Goal: Information Seeking & Learning: Learn about a topic

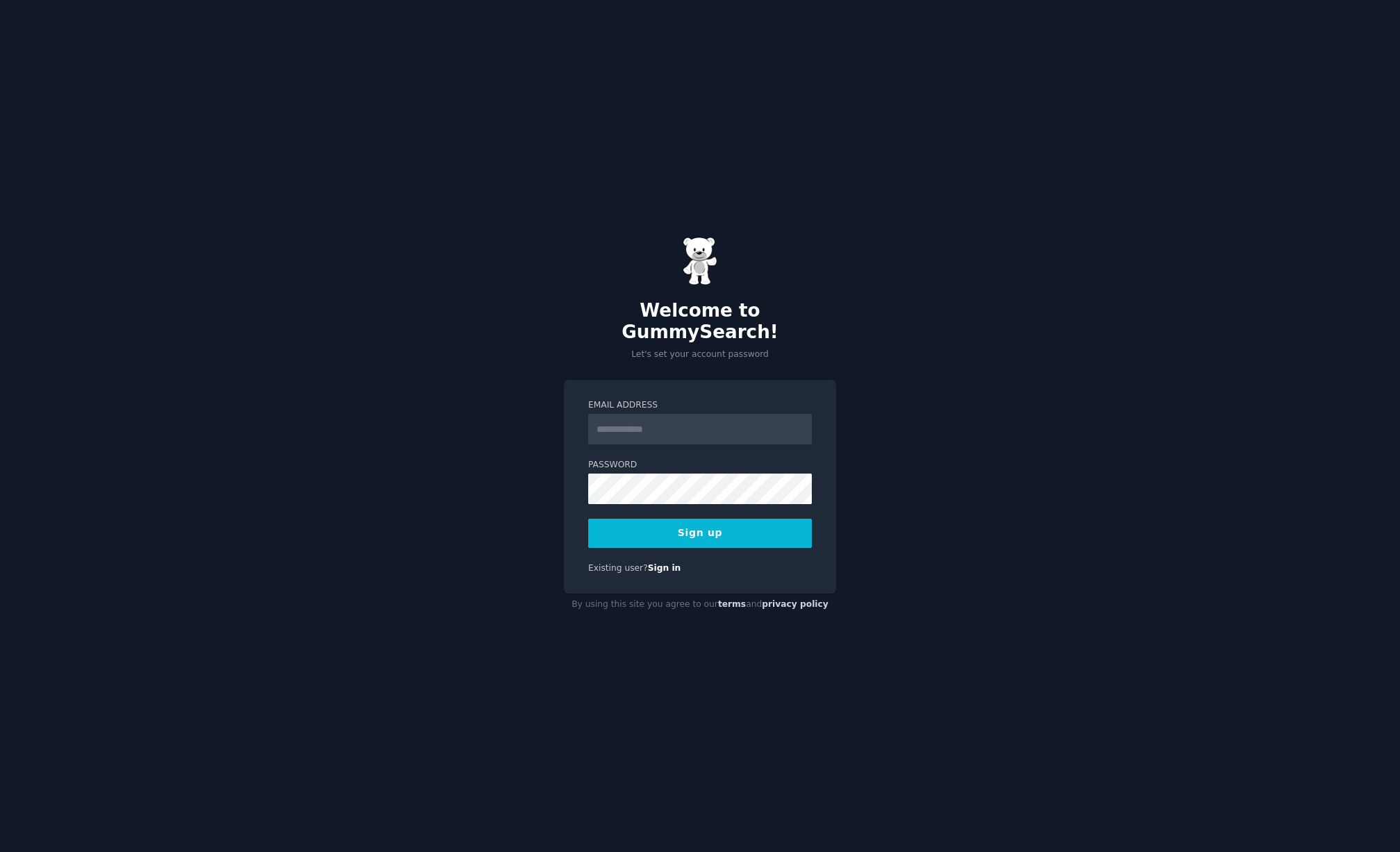
click at [673, 418] on input "Email Address" at bounding box center [700, 429] width 224 height 30
type input "**********"
click at [686, 522] on button "Sign up" at bounding box center [700, 533] width 224 height 29
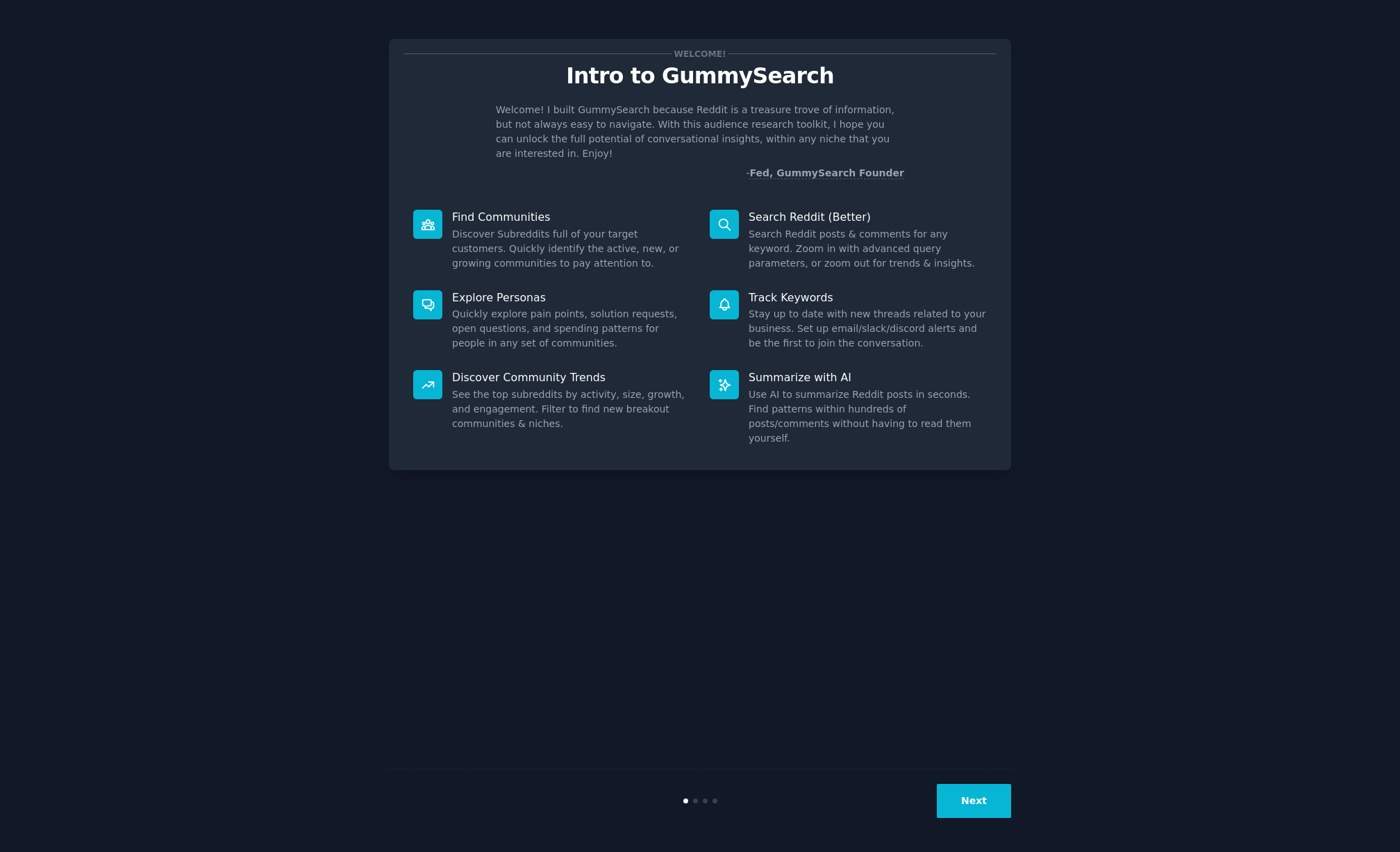
click at [972, 800] on button "Next" at bounding box center [974, 801] width 74 height 34
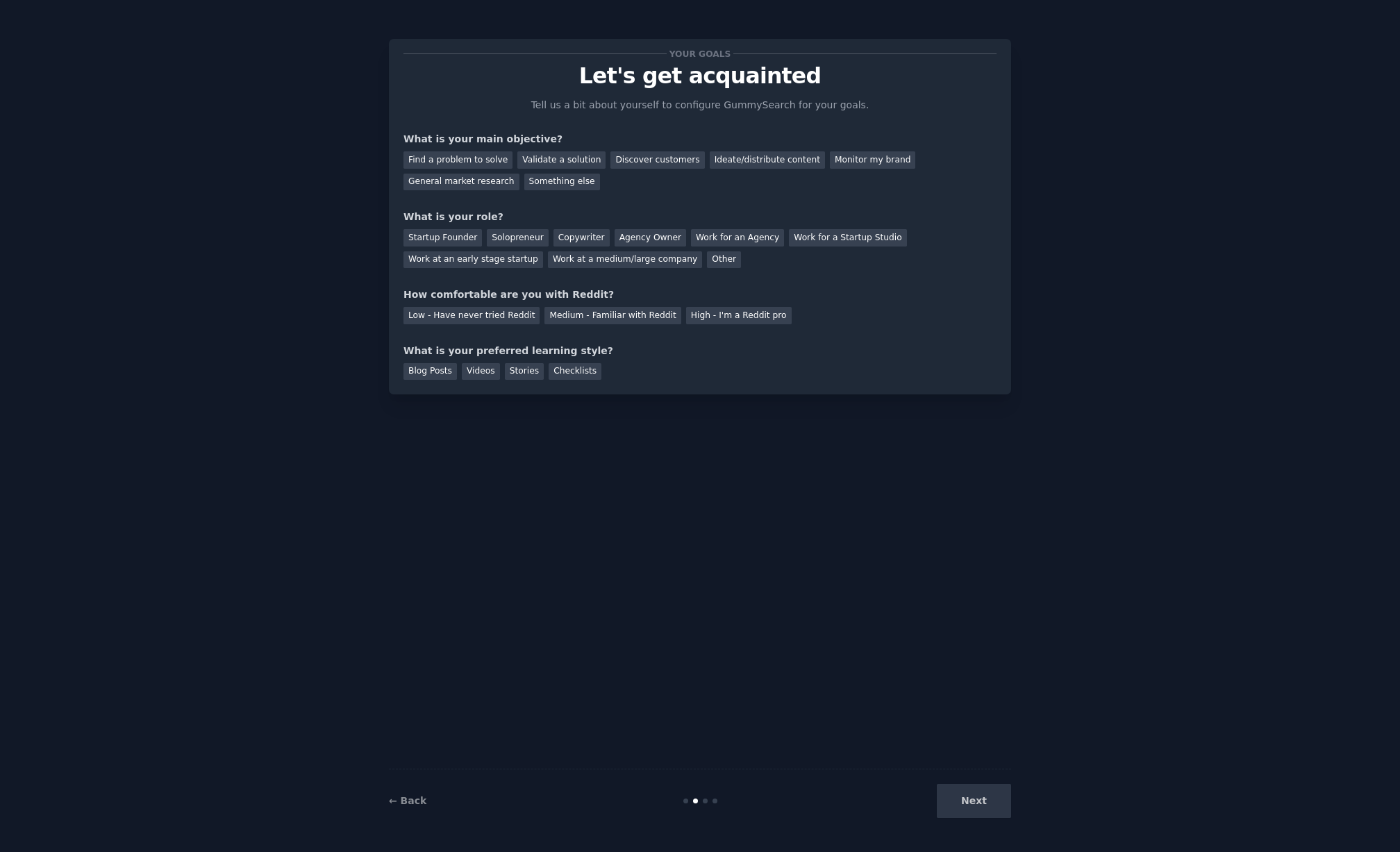
click at [979, 801] on div "Next" at bounding box center [907, 801] width 208 height 34
click at [470, 159] on div "Find a problem to solve" at bounding box center [458, 160] width 109 height 18
click at [455, 240] on div "Startup Founder" at bounding box center [442, 237] width 78 height 18
click at [562, 375] on div "Checklists" at bounding box center [575, 371] width 53 height 18
click at [971, 791] on div "Next" at bounding box center [907, 801] width 208 height 34
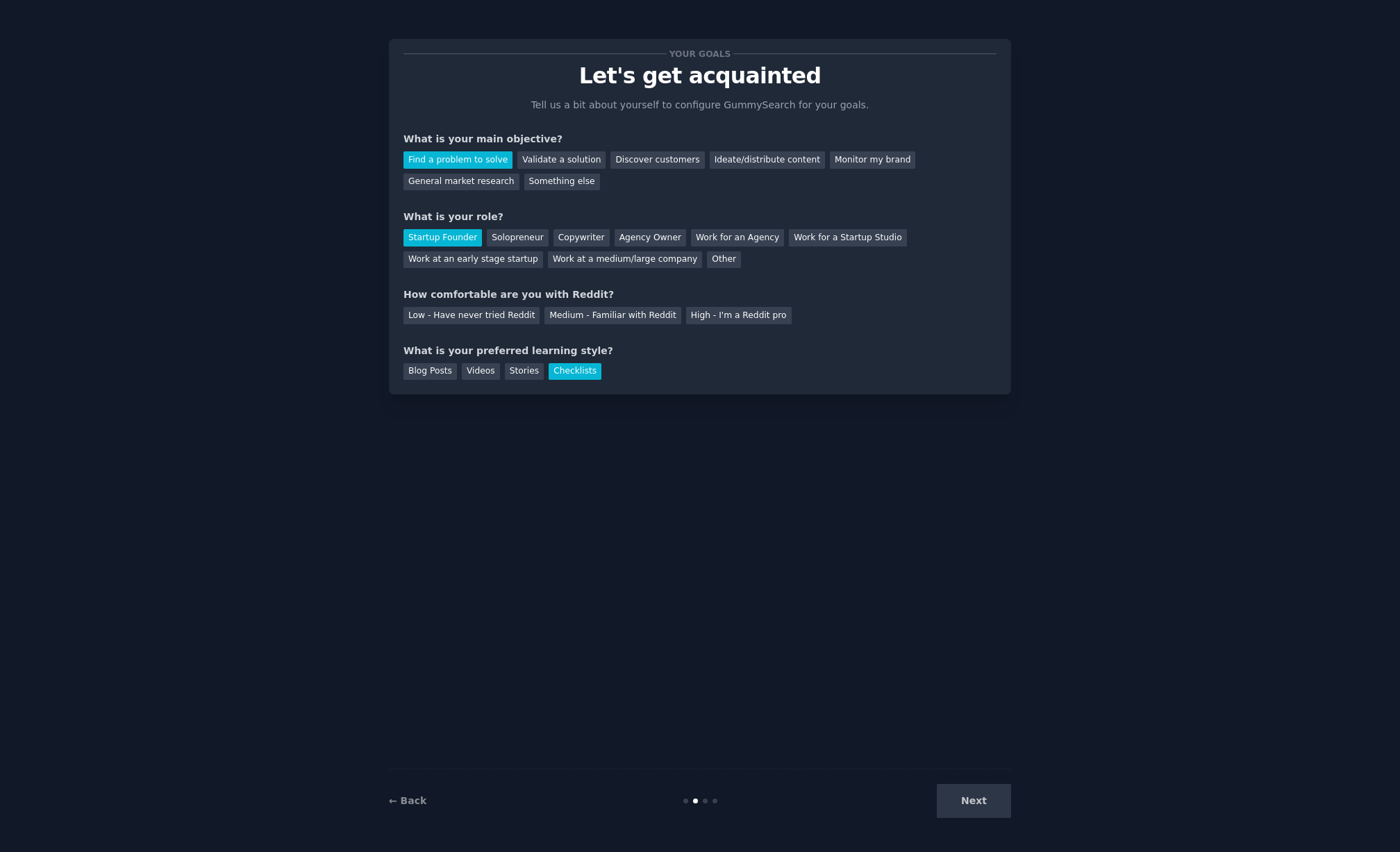
click at [986, 805] on div "Next" at bounding box center [907, 801] width 208 height 34
click at [982, 809] on div "Next" at bounding box center [907, 801] width 208 height 34
click at [563, 237] on div "Copywriter" at bounding box center [581, 237] width 56 height 18
click at [650, 234] on div "Agency Owner" at bounding box center [650, 237] width 72 height 18
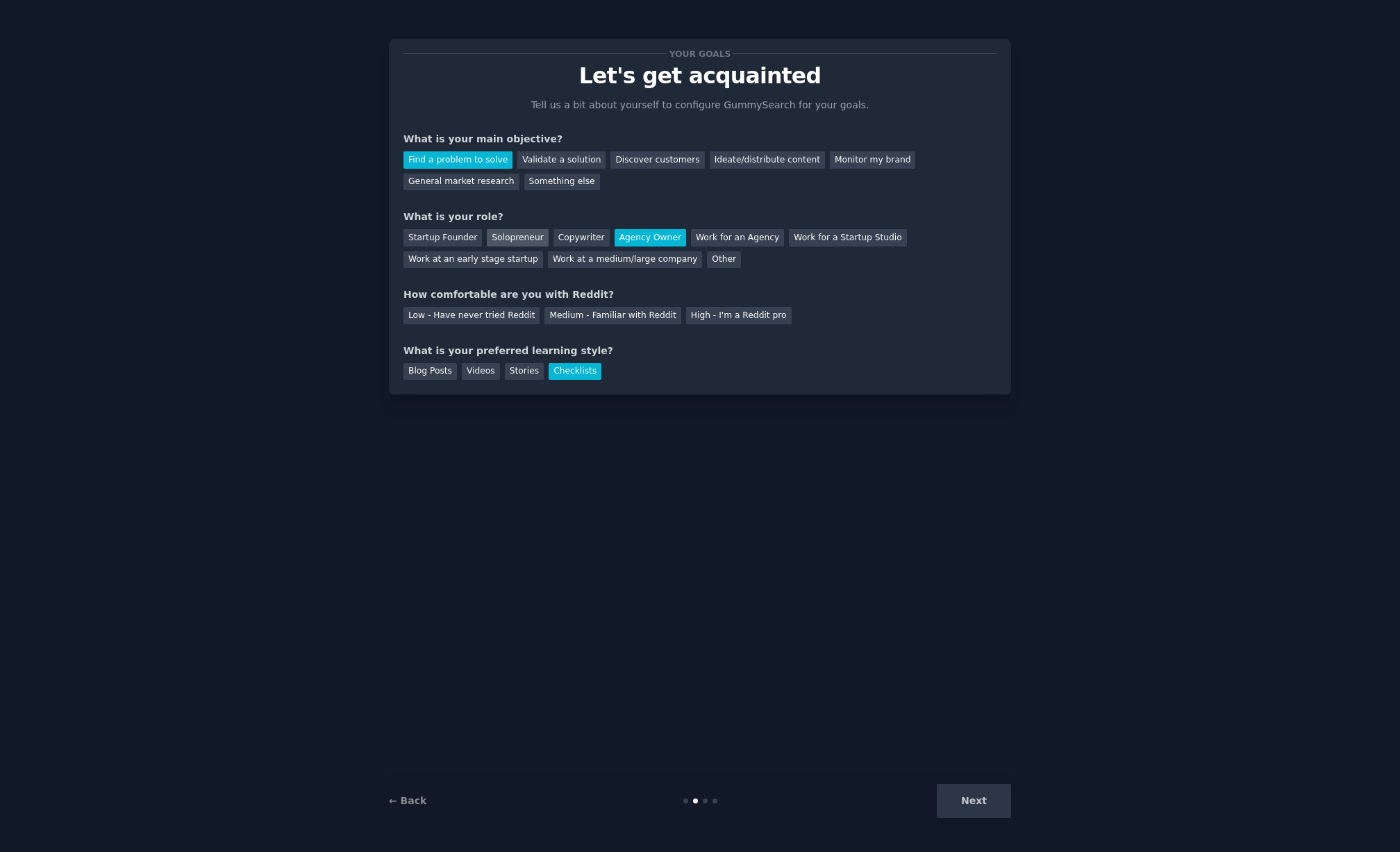
click at [503, 232] on div "Solopreneur" at bounding box center [517, 237] width 61 height 18
click at [489, 317] on div "Low - Have never tried Reddit" at bounding box center [471, 316] width 136 height 18
click at [970, 804] on button "Next" at bounding box center [974, 801] width 74 height 34
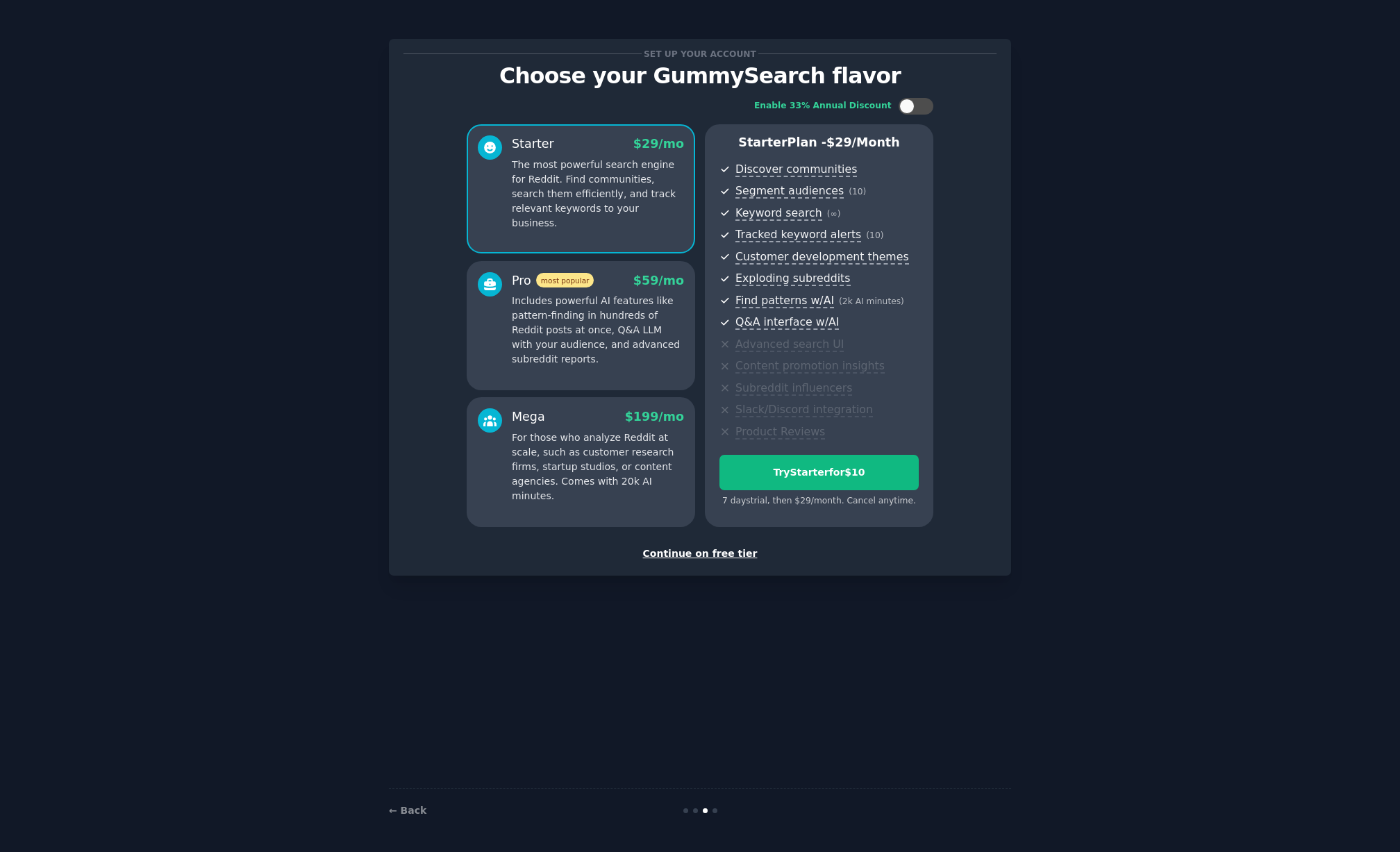
click at [726, 553] on div "Continue on free tier" at bounding box center [700, 553] width 593 height 14
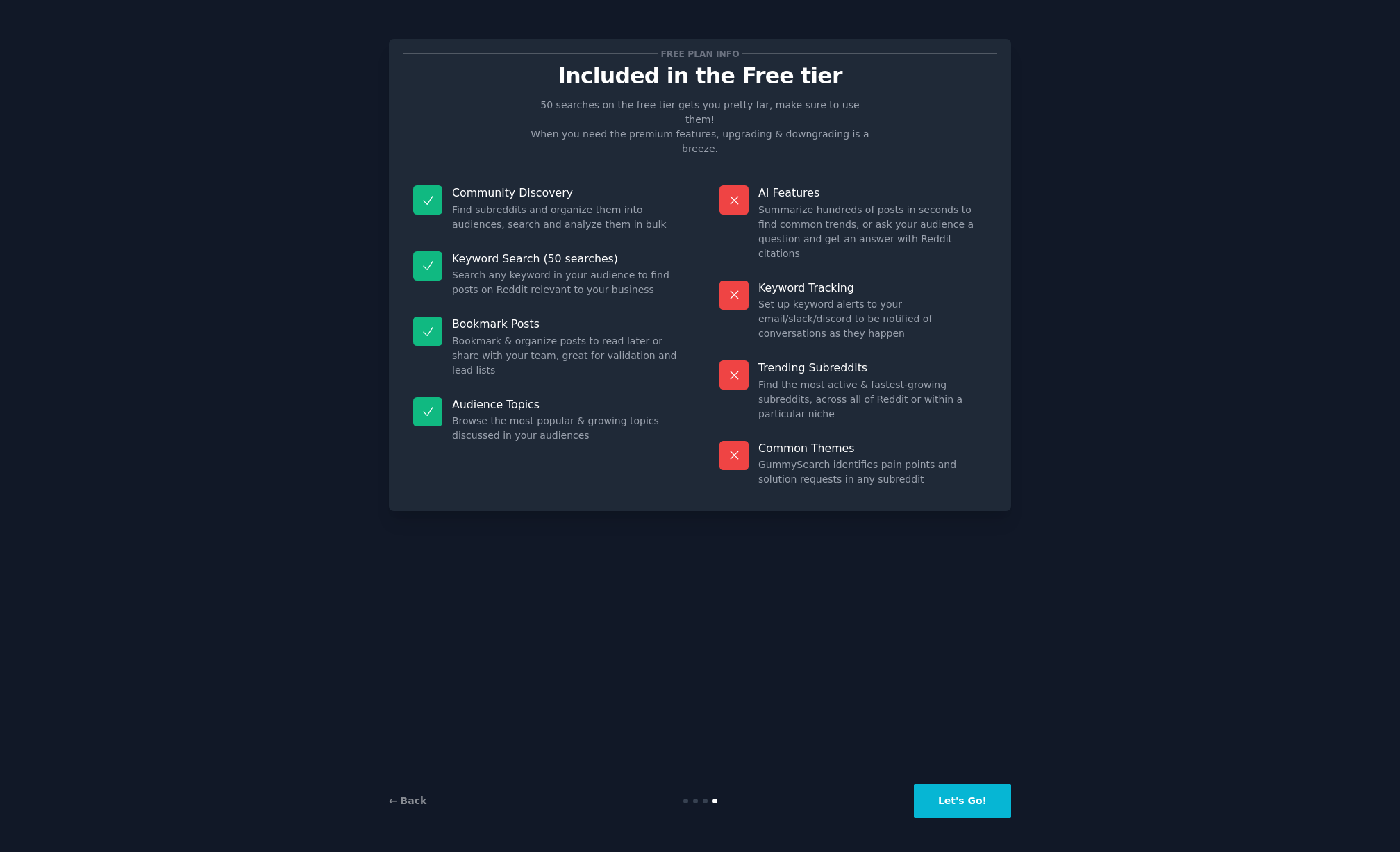
click at [977, 798] on button "Let's Go!" at bounding box center [962, 801] width 97 height 34
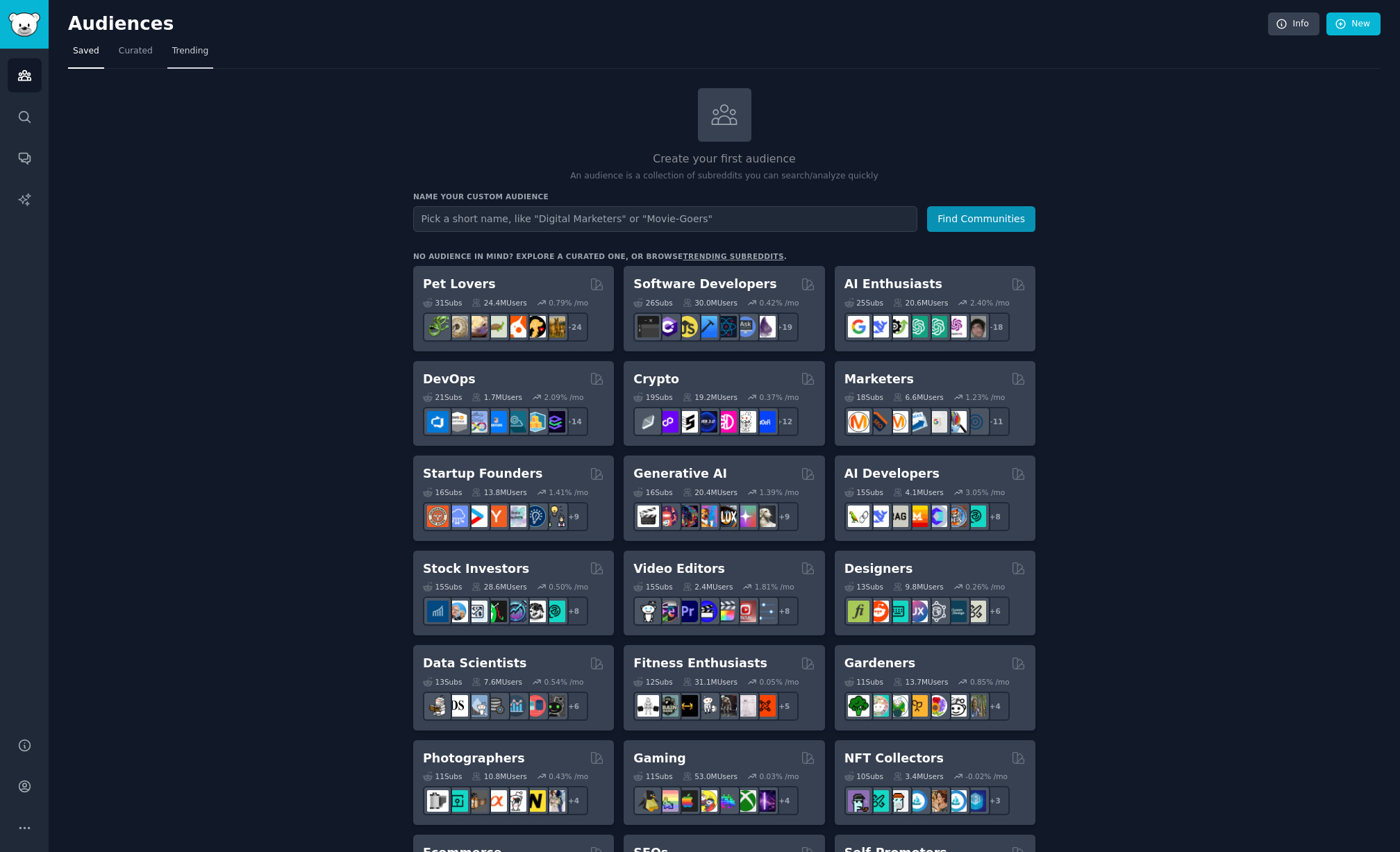
click at [189, 56] on span "Trending" at bounding box center [190, 51] width 36 height 13
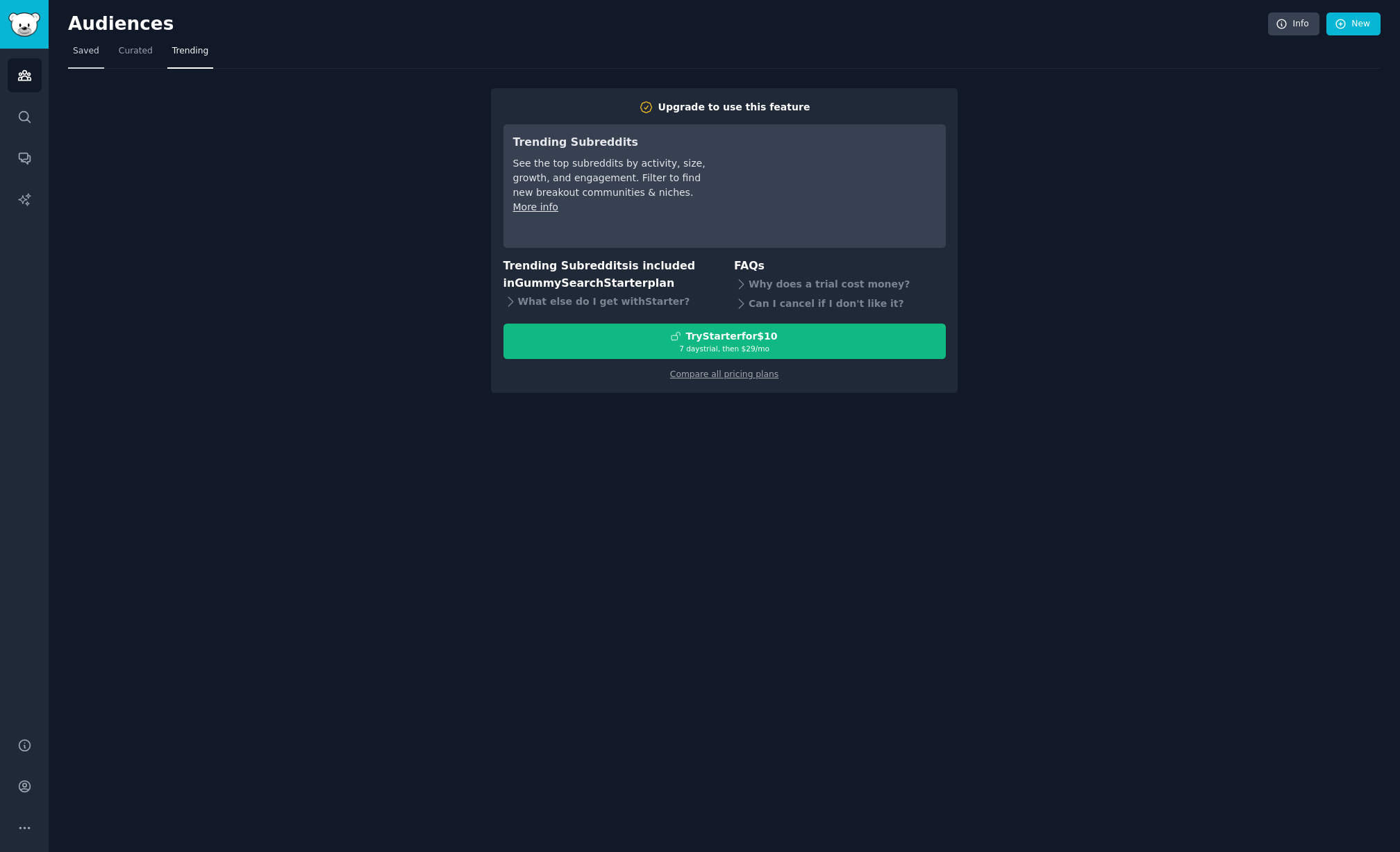
click at [89, 46] on span "Saved" at bounding box center [86, 51] width 26 height 13
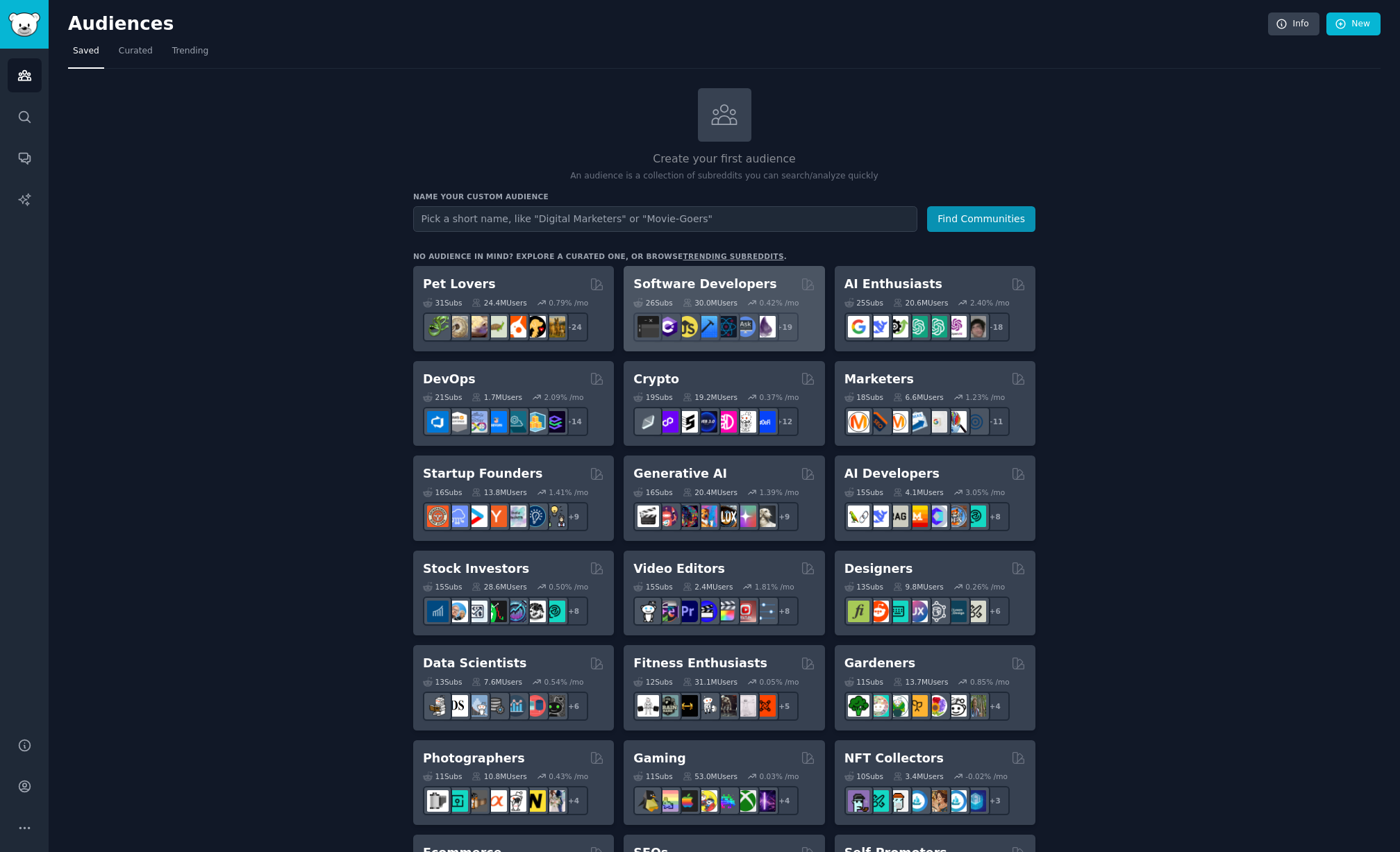
click at [728, 284] on h2 "Software Developers" at bounding box center [705, 284] width 143 height 18
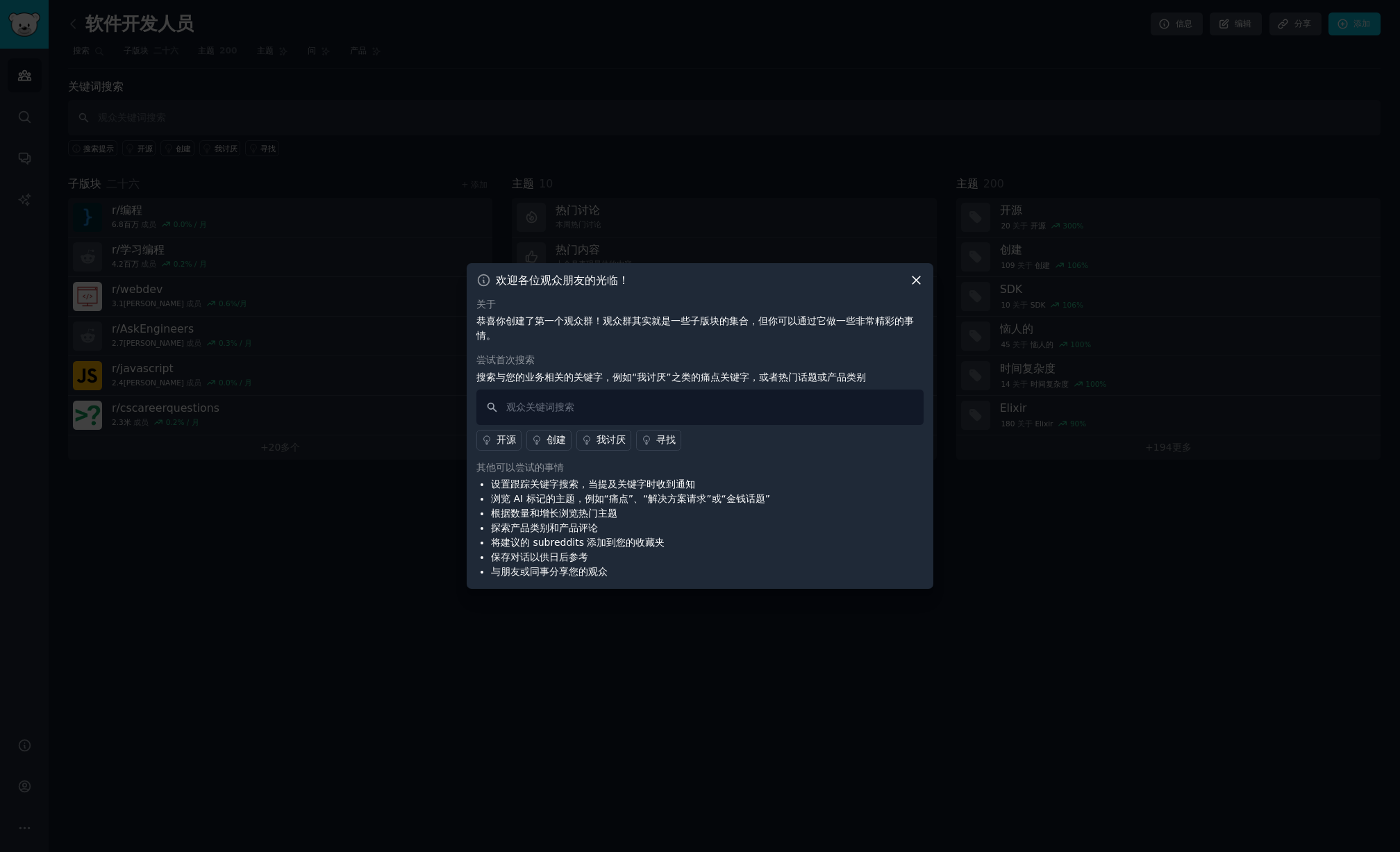
click at [921, 282] on icon at bounding box center [916, 280] width 14 height 14
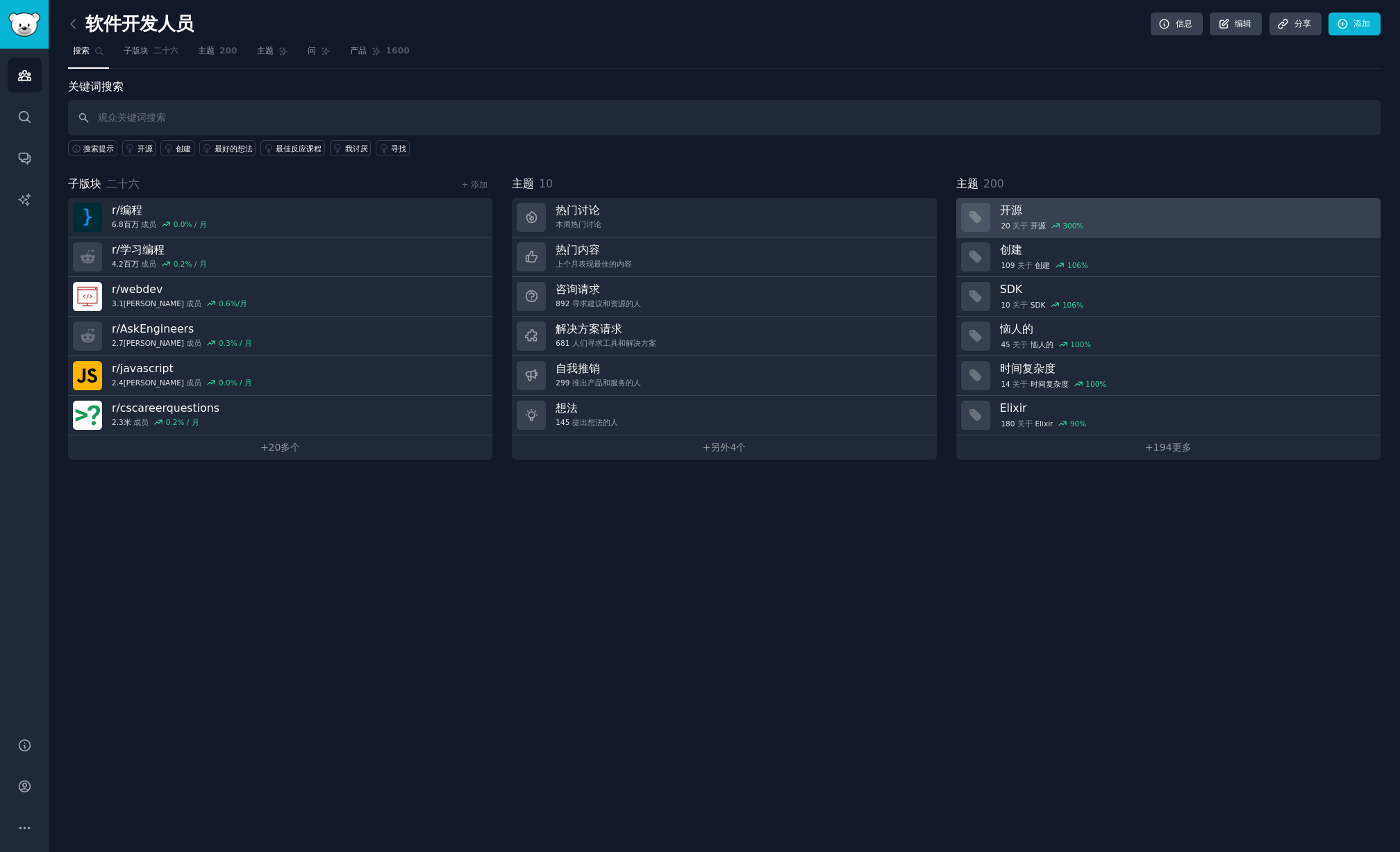
click at [1013, 210] on font "开源" at bounding box center [1011, 210] width 22 height 13
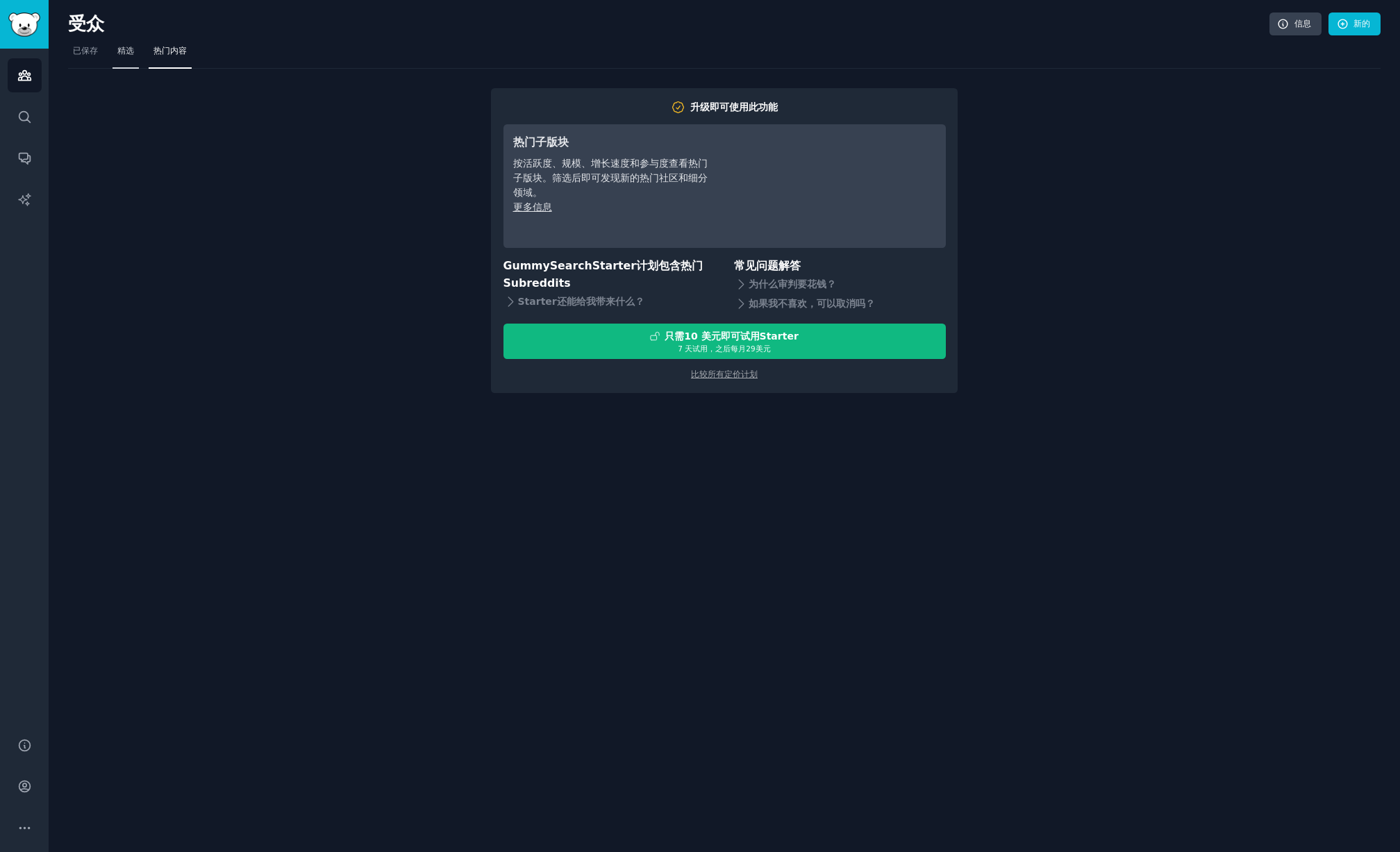
click at [127, 56] on span "精选" at bounding box center [125, 51] width 17 height 13
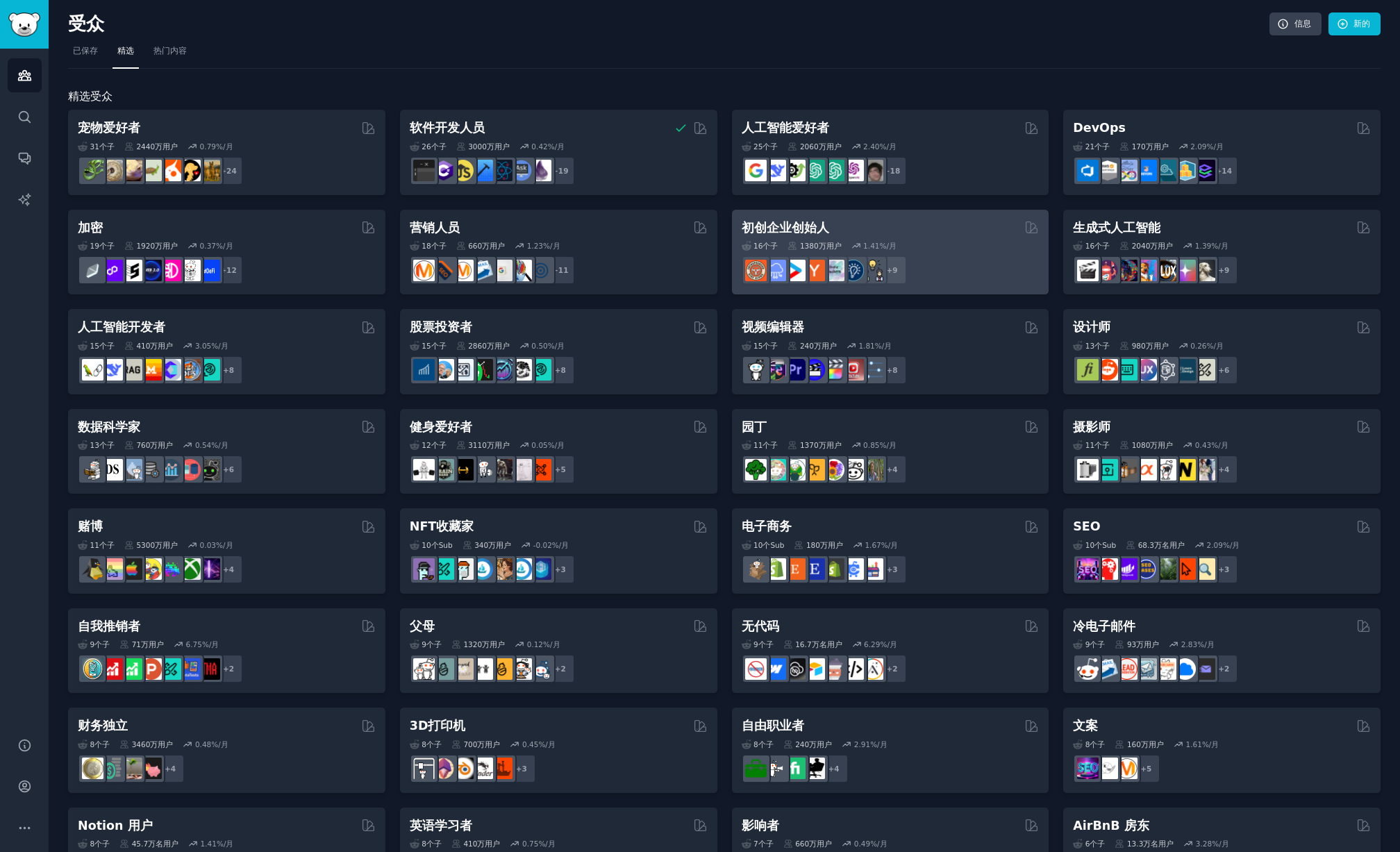
click at [792, 227] on font "初创企业创始人" at bounding box center [785, 227] width 88 height 13
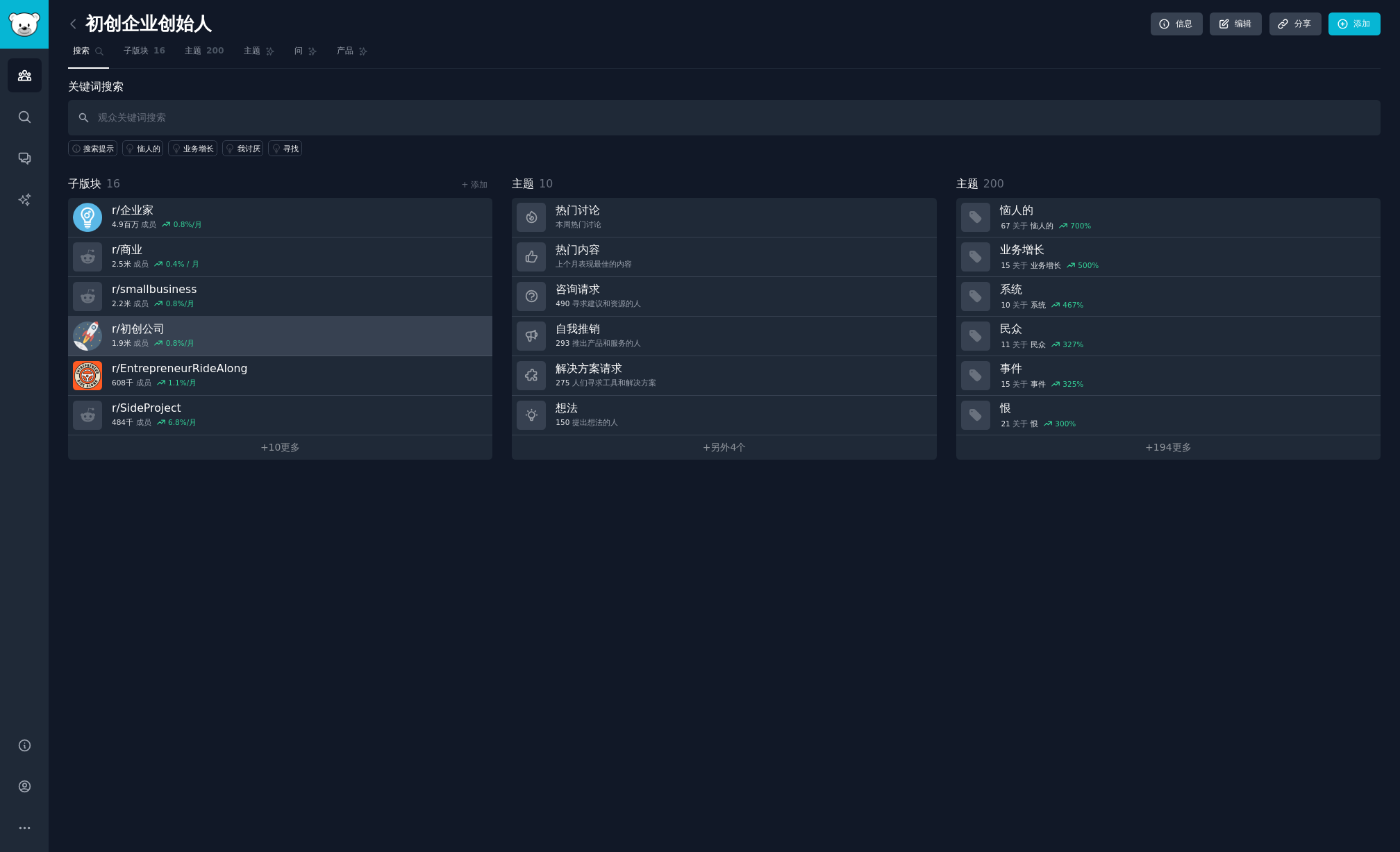
click at [131, 327] on font "初创公司" at bounding box center [142, 329] width 45 height 13
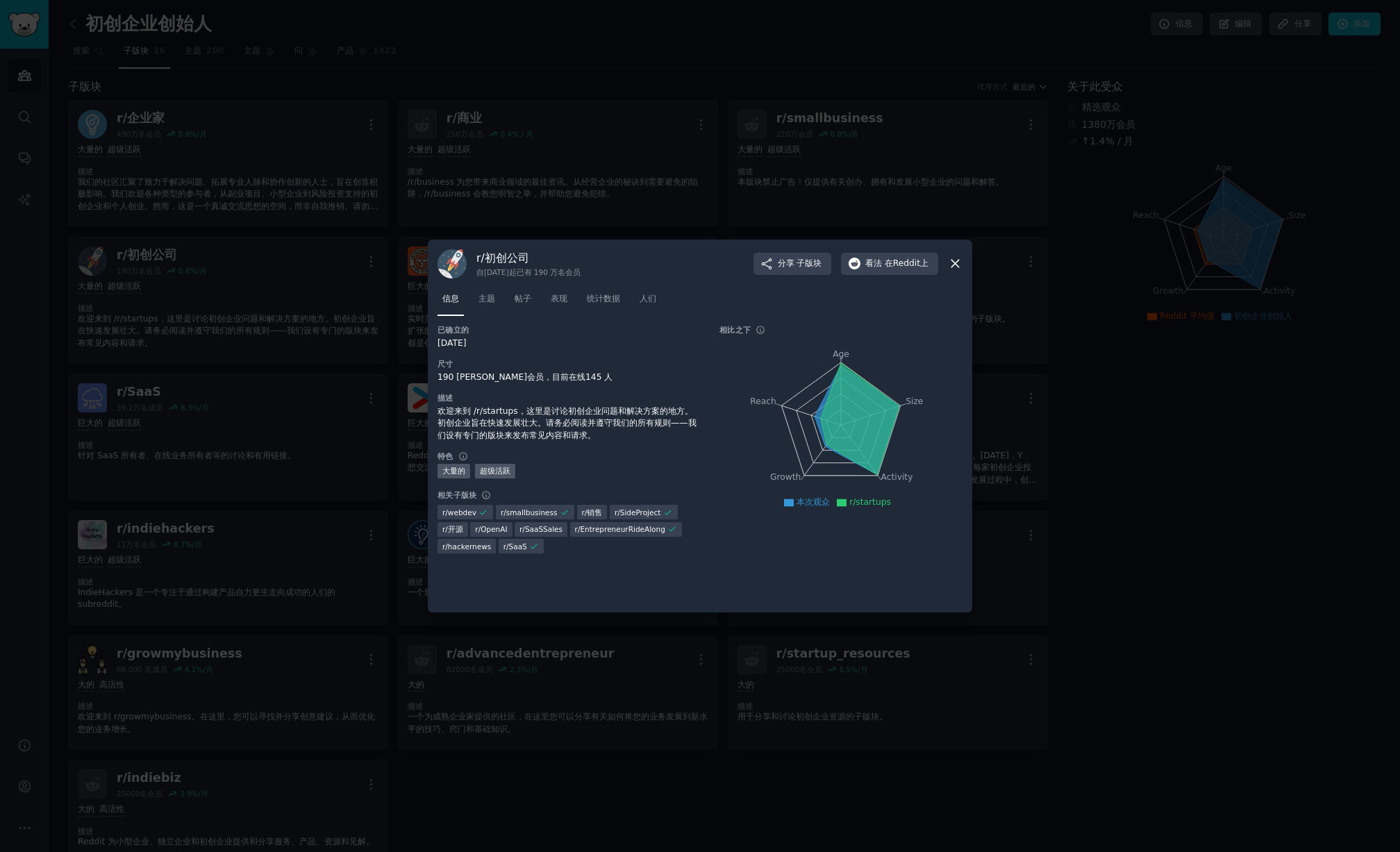
click at [956, 262] on icon at bounding box center [955, 263] width 14 height 14
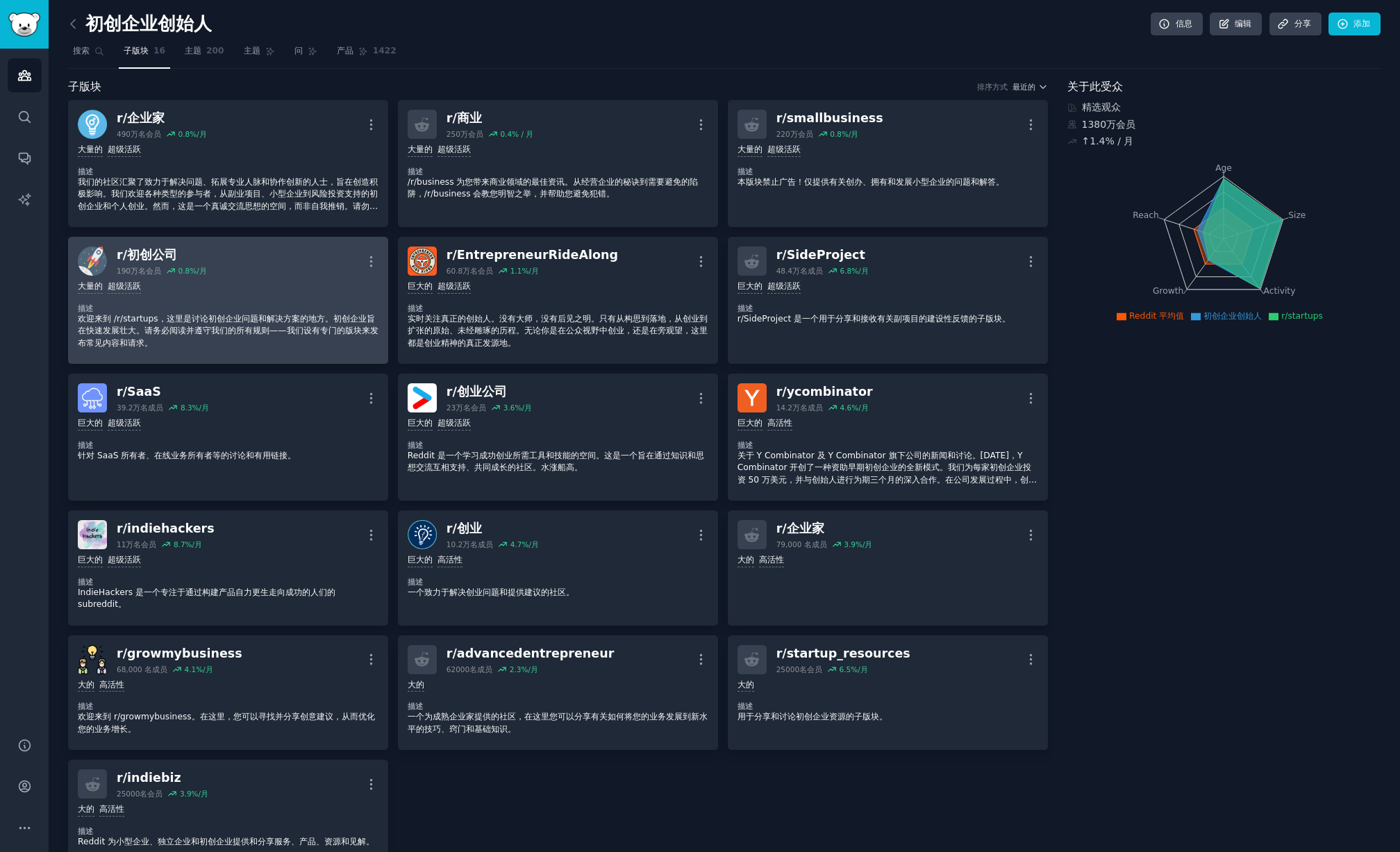
click at [152, 256] on font "初创公司" at bounding box center [152, 254] width 50 height 13
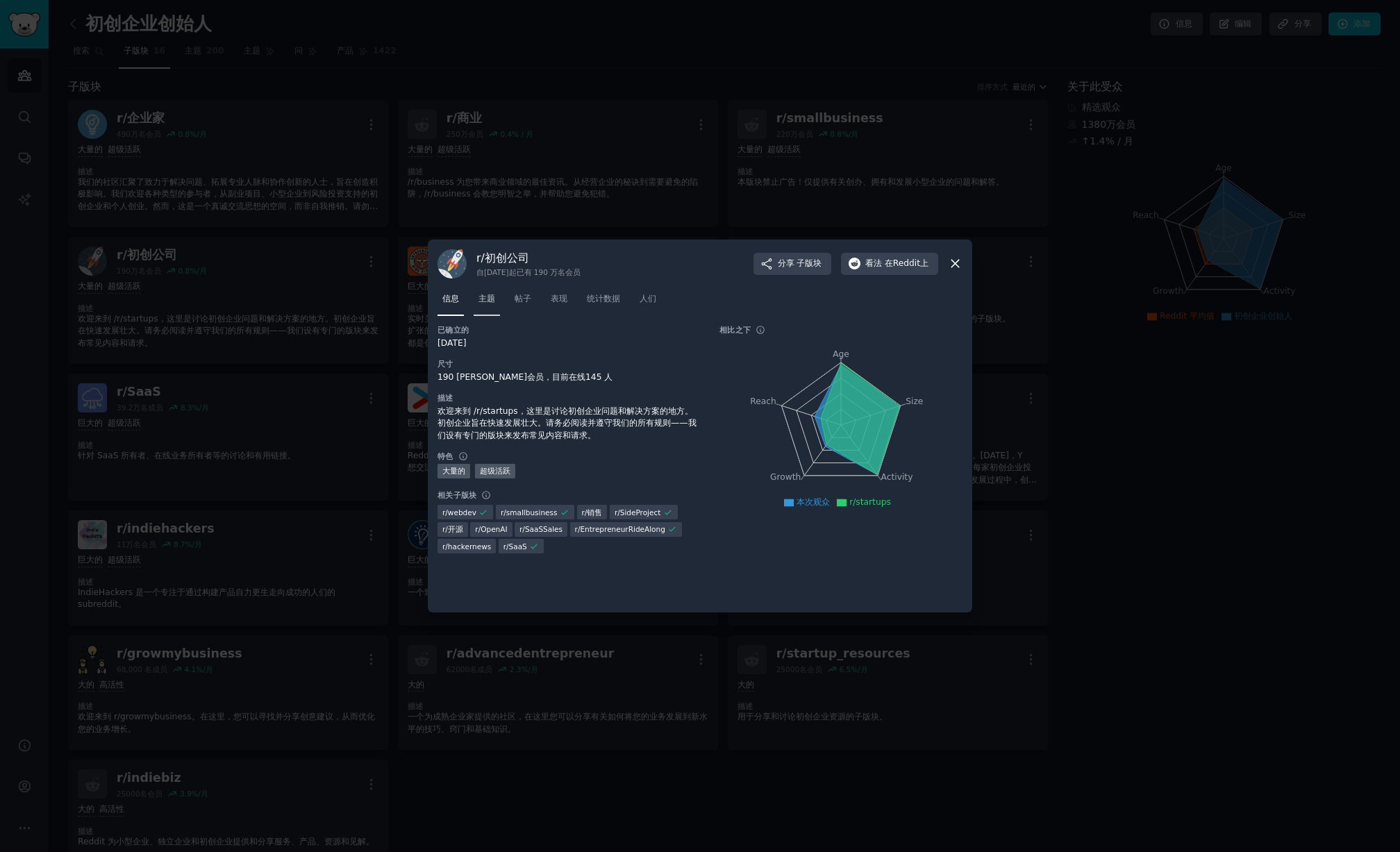
click at [493, 300] on font "主题" at bounding box center [487, 299] width 17 height 10
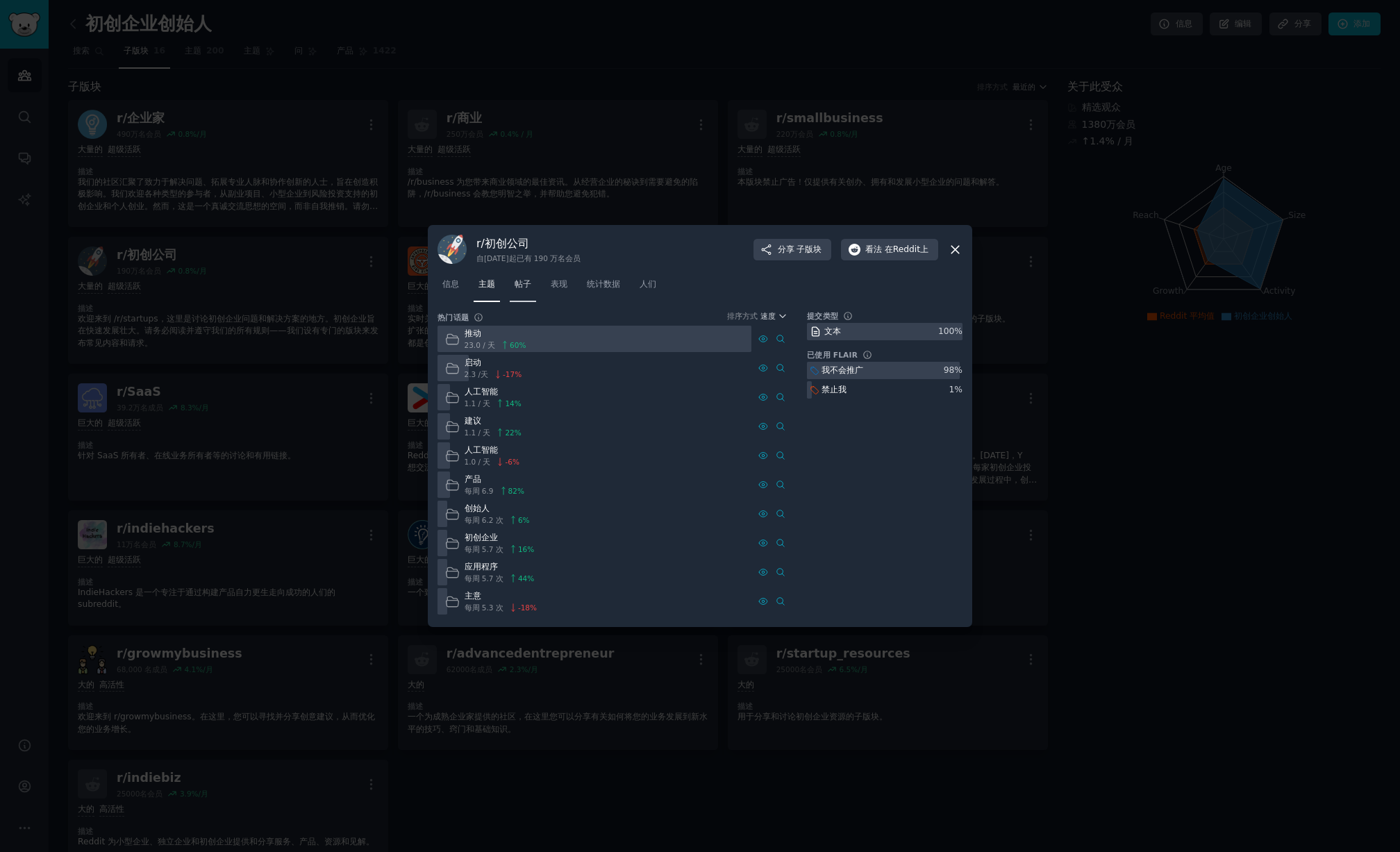
click at [525, 284] on font "帖子" at bounding box center [523, 285] width 17 height 10
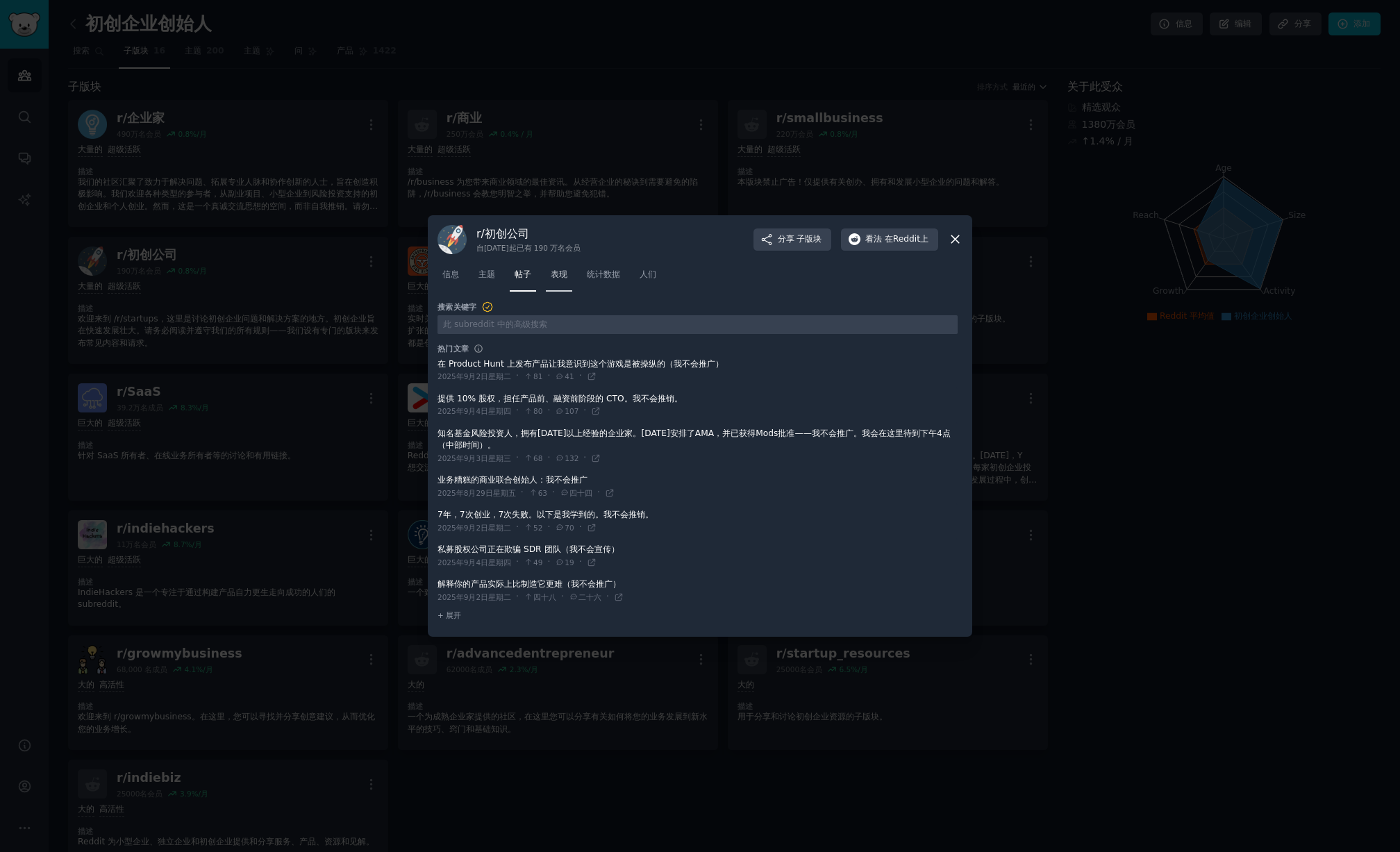
click at [566, 280] on span "表现" at bounding box center [559, 274] width 17 height 13
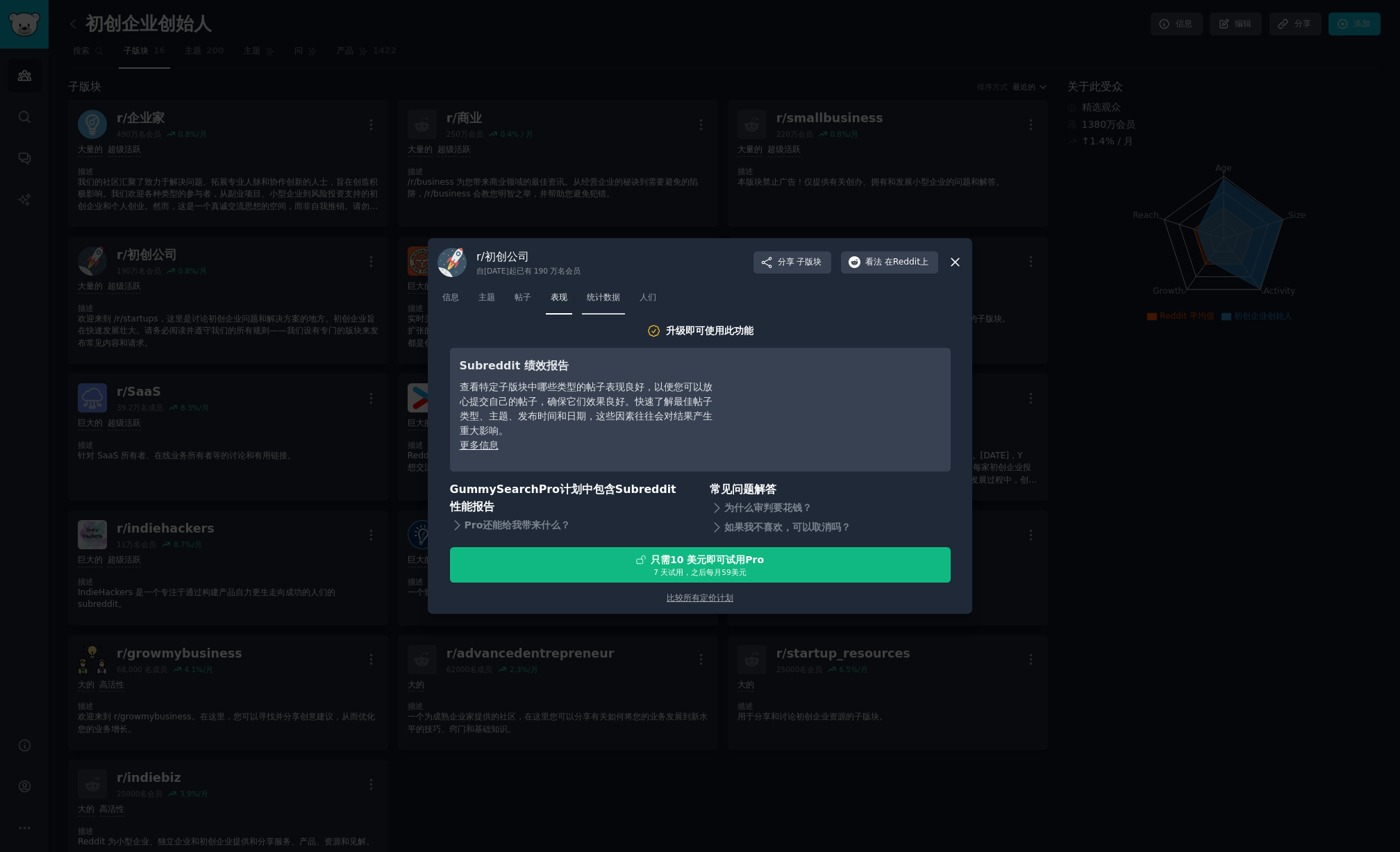
click at [615, 303] on span "统计数据" at bounding box center [604, 297] width 34 height 13
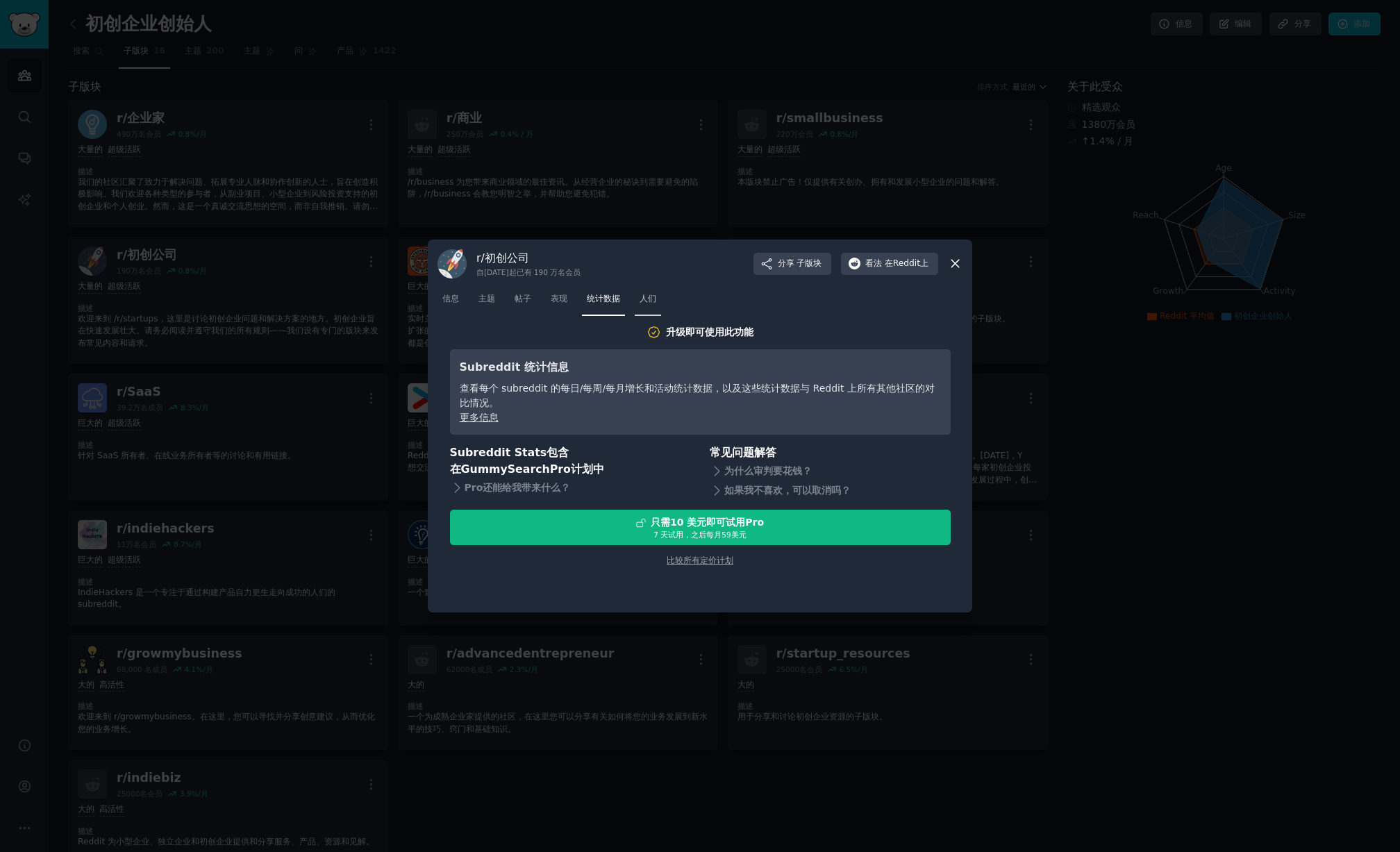
click at [647, 304] on span "人们" at bounding box center [648, 299] width 17 height 13
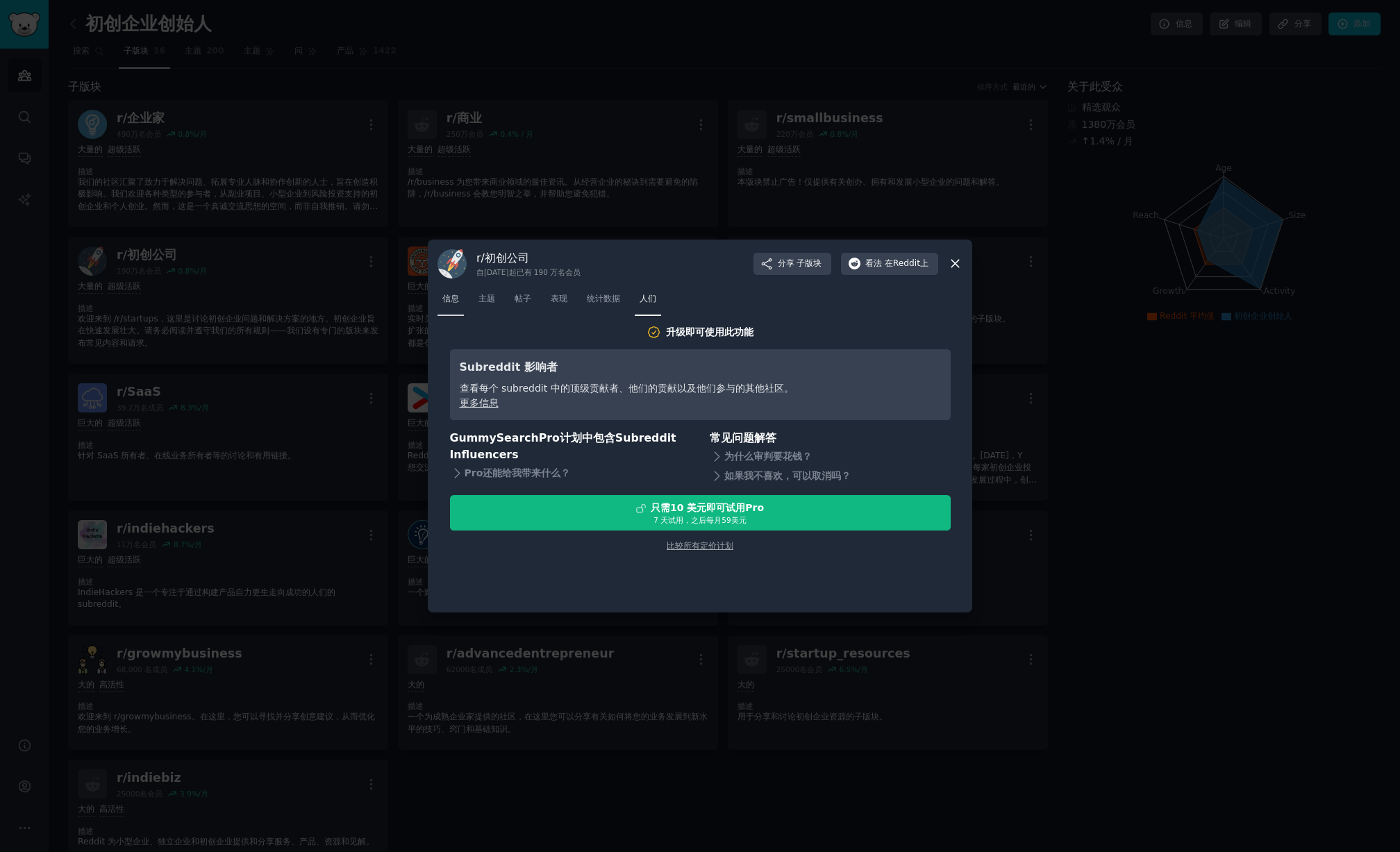
click at [440, 297] on link "信息" at bounding box center [450, 302] width 26 height 29
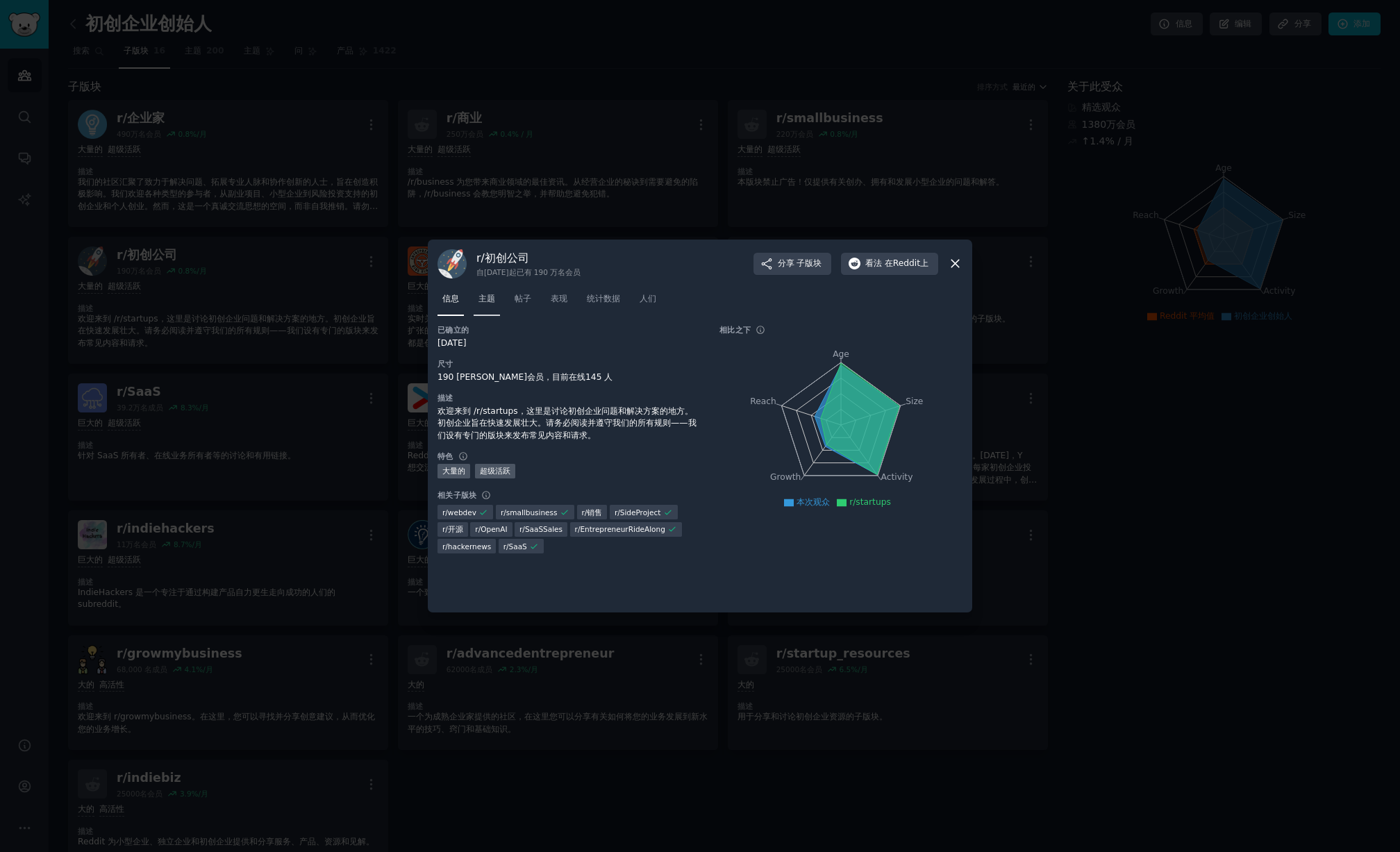
click at [486, 300] on font "主题" at bounding box center [487, 299] width 17 height 10
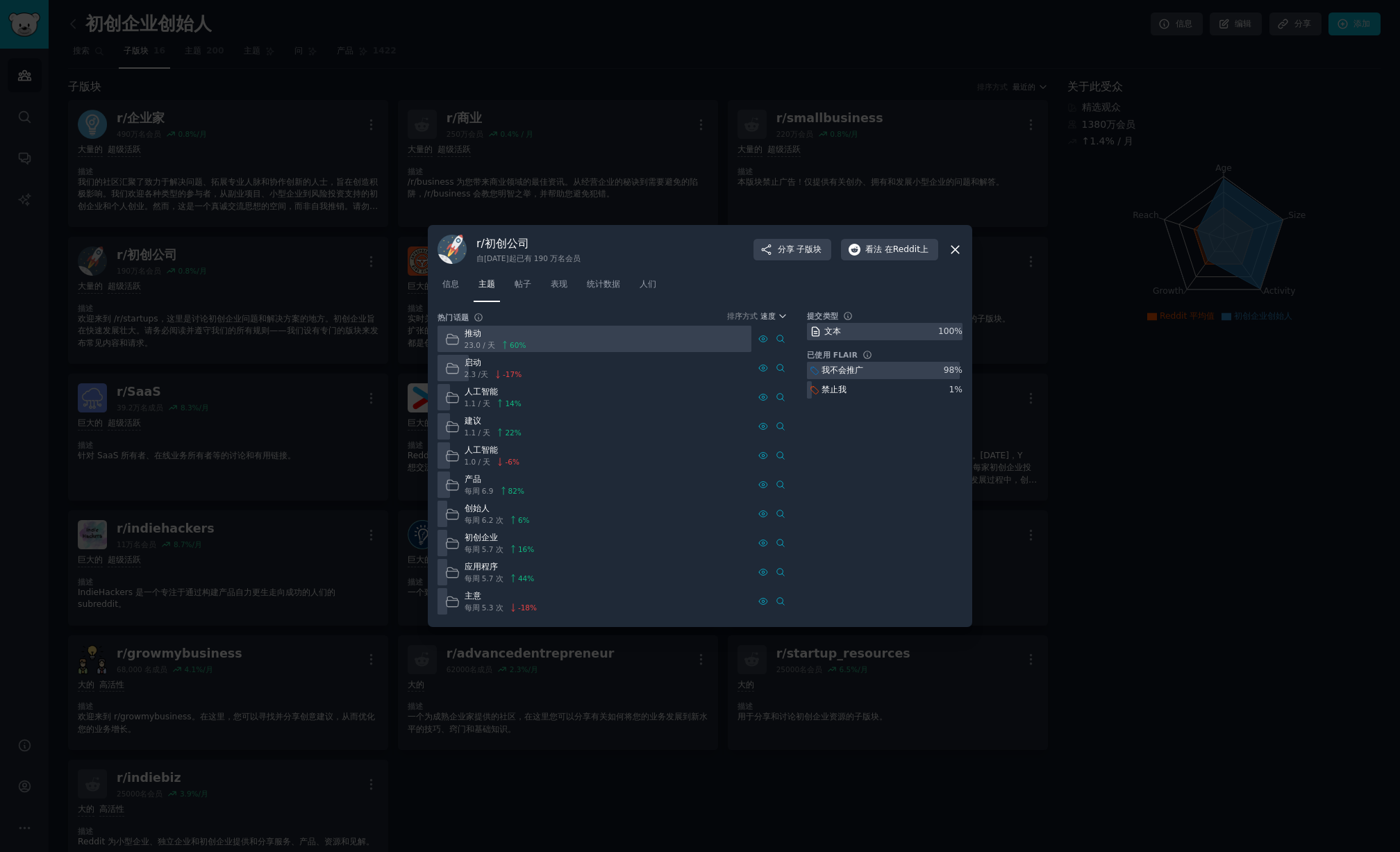
click at [471, 336] on font "推动" at bounding box center [473, 333] width 17 height 10
click at [778, 340] on icon at bounding box center [780, 338] width 7 height 8
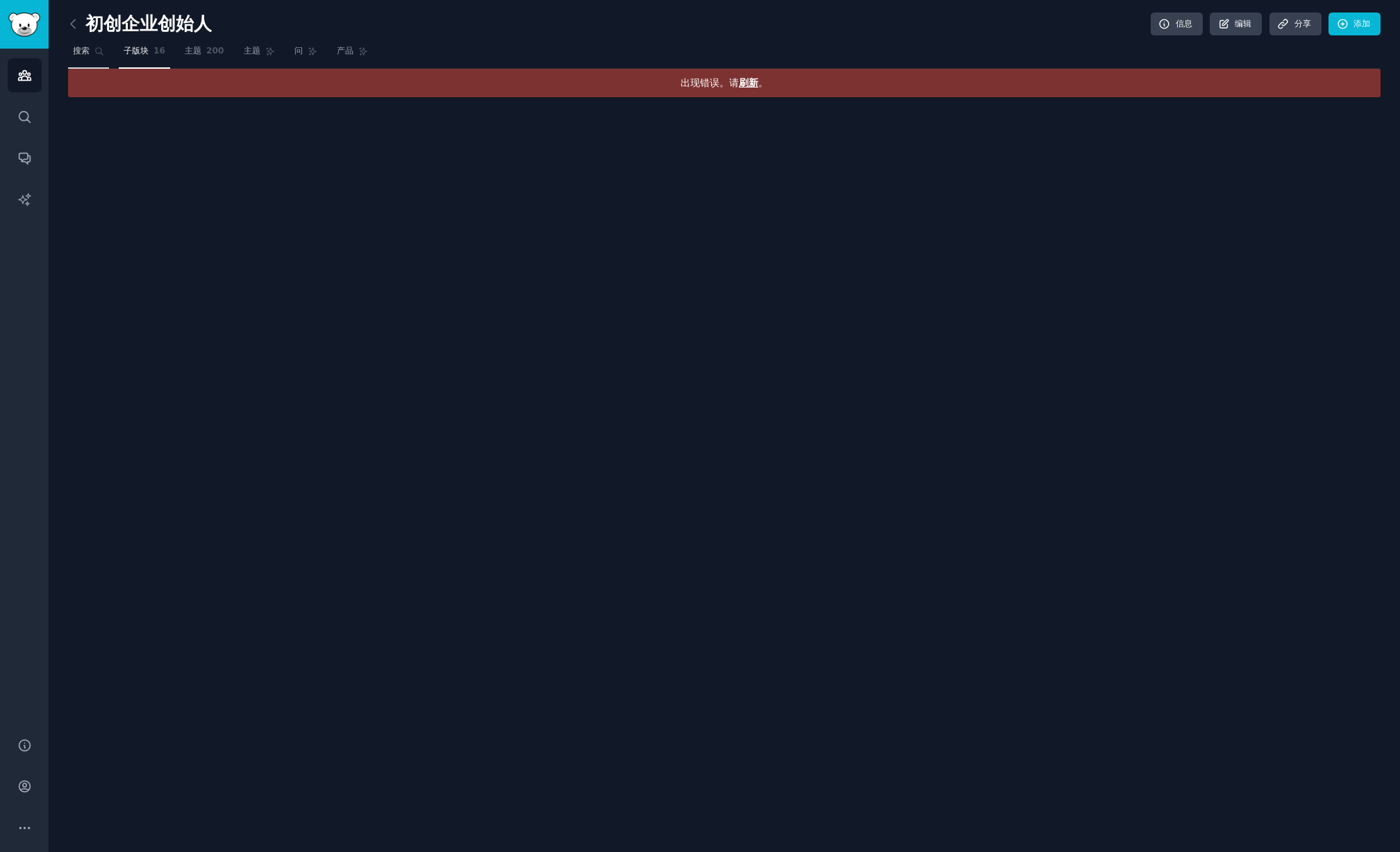
click at [74, 49] on font "搜索" at bounding box center [82, 51] width 17 height 10
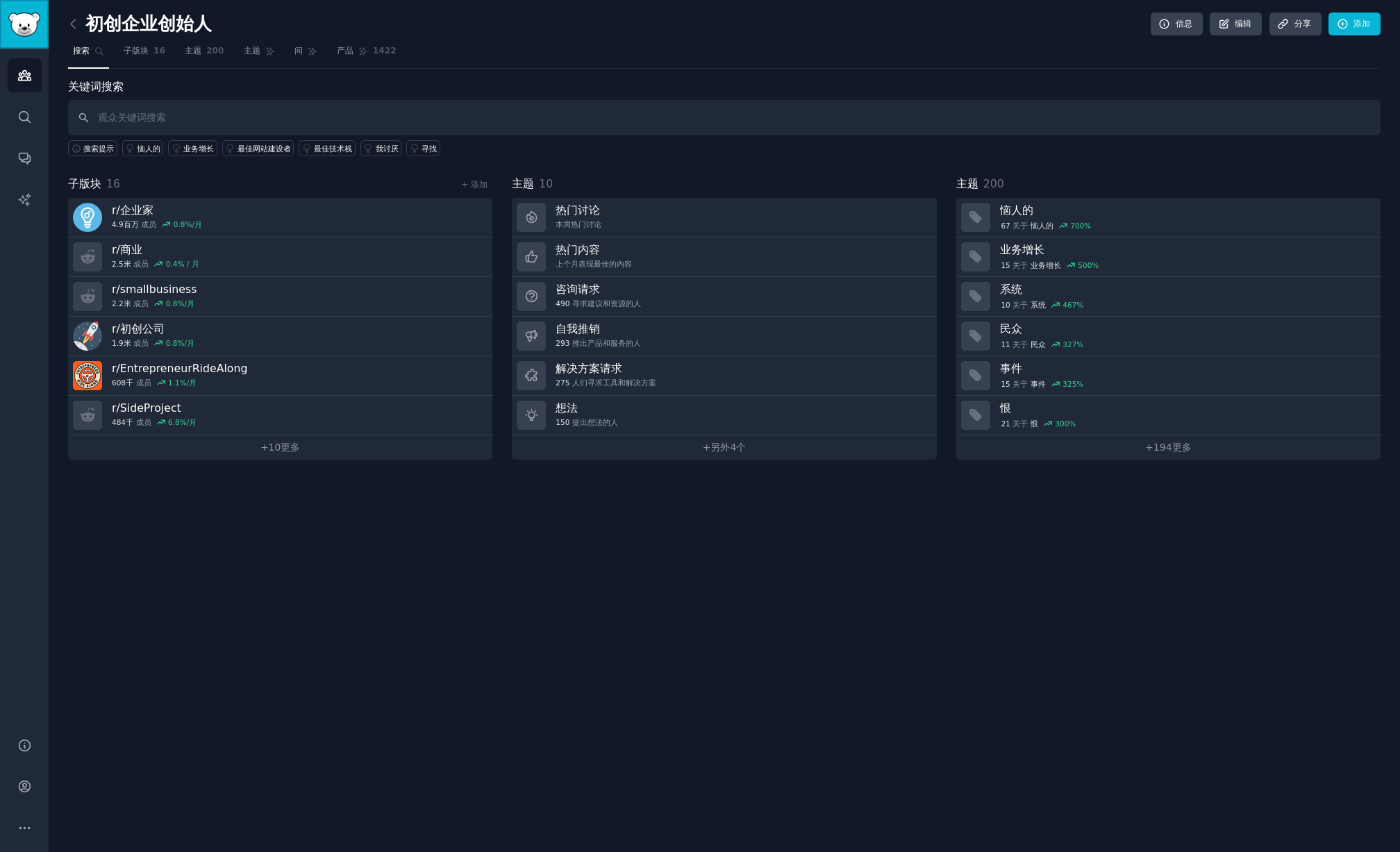
click at [30, 29] on img "侧边栏" at bounding box center [24, 24] width 32 height 24
